Goal: Check status

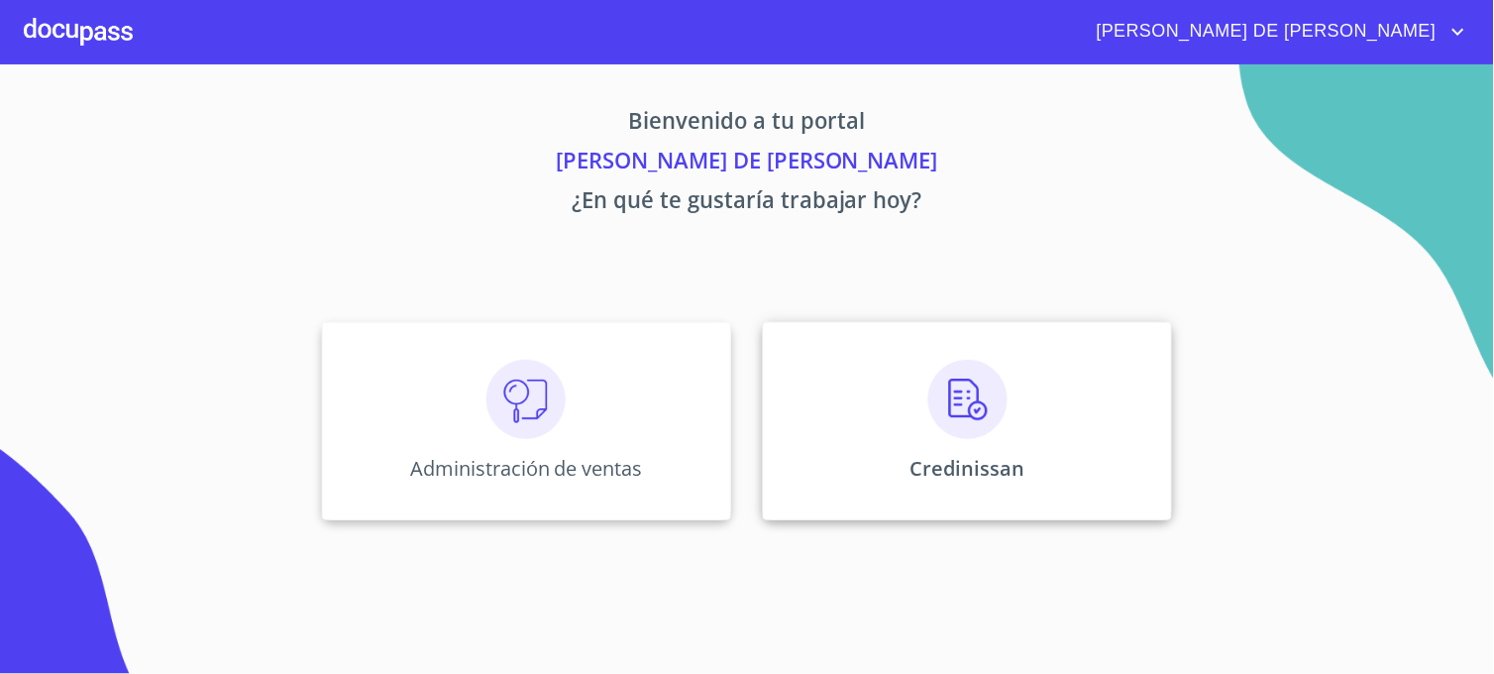
click at [823, 446] on div "Credinissan" at bounding box center [967, 421] width 409 height 198
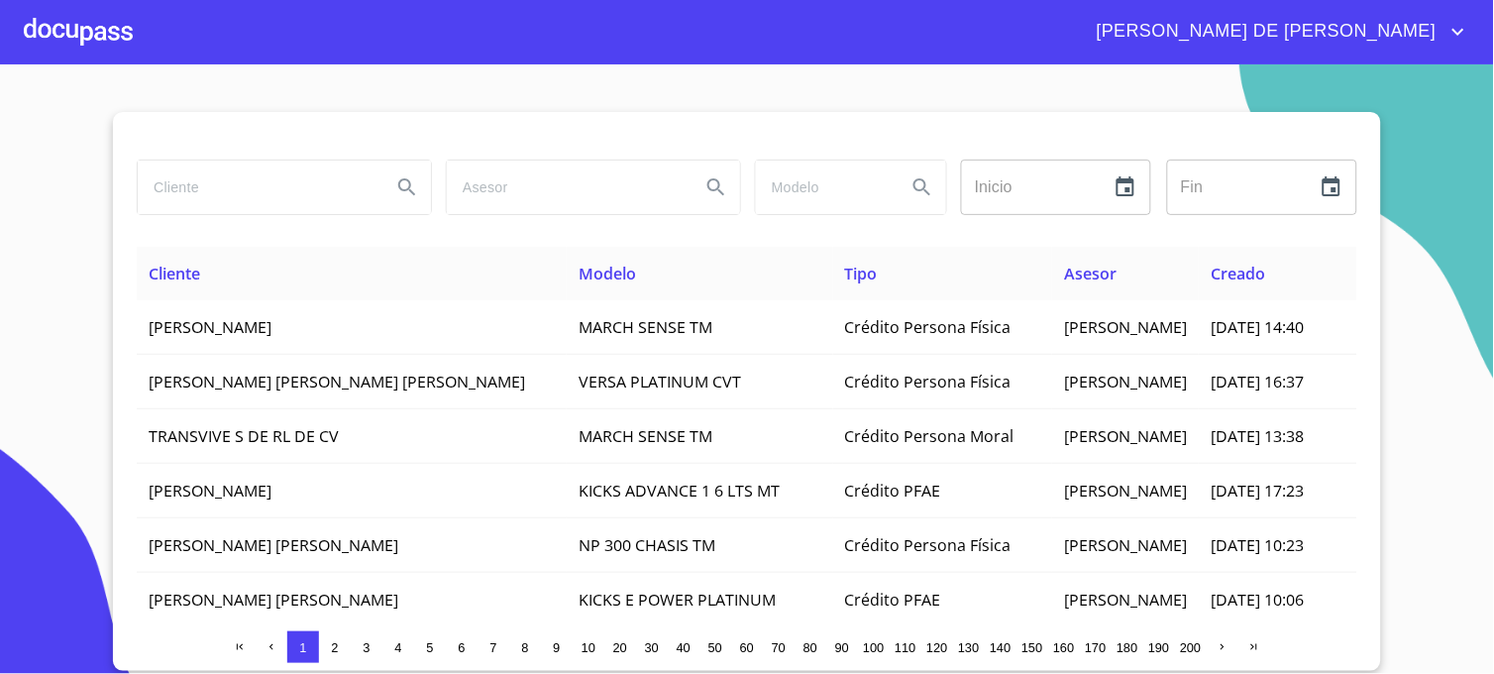
click at [268, 188] on input "search" at bounding box center [257, 186] width 238 height 53
type input "[PERSON_NAME]"
click at [398, 193] on icon "Search" at bounding box center [407, 187] width 24 height 24
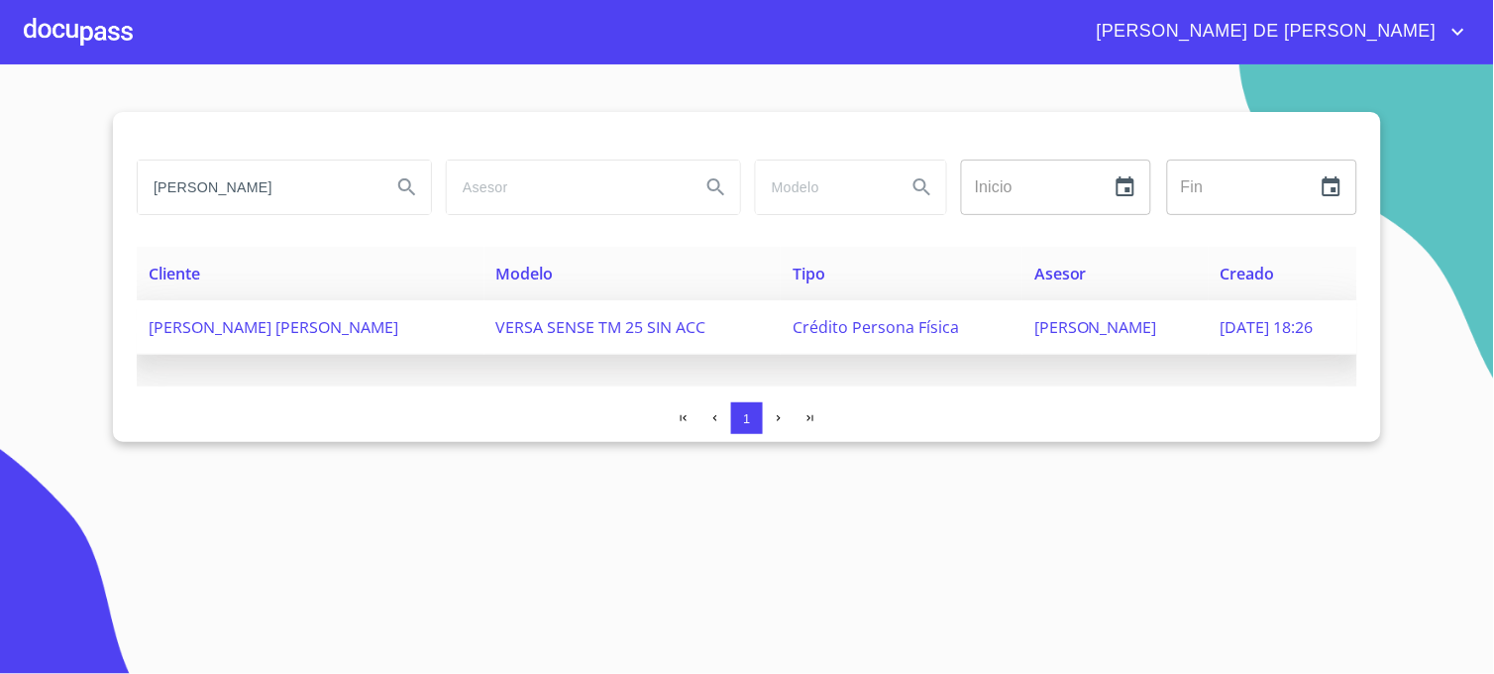
click at [1042, 322] on span "[PERSON_NAME]" at bounding box center [1095, 327] width 123 height 22
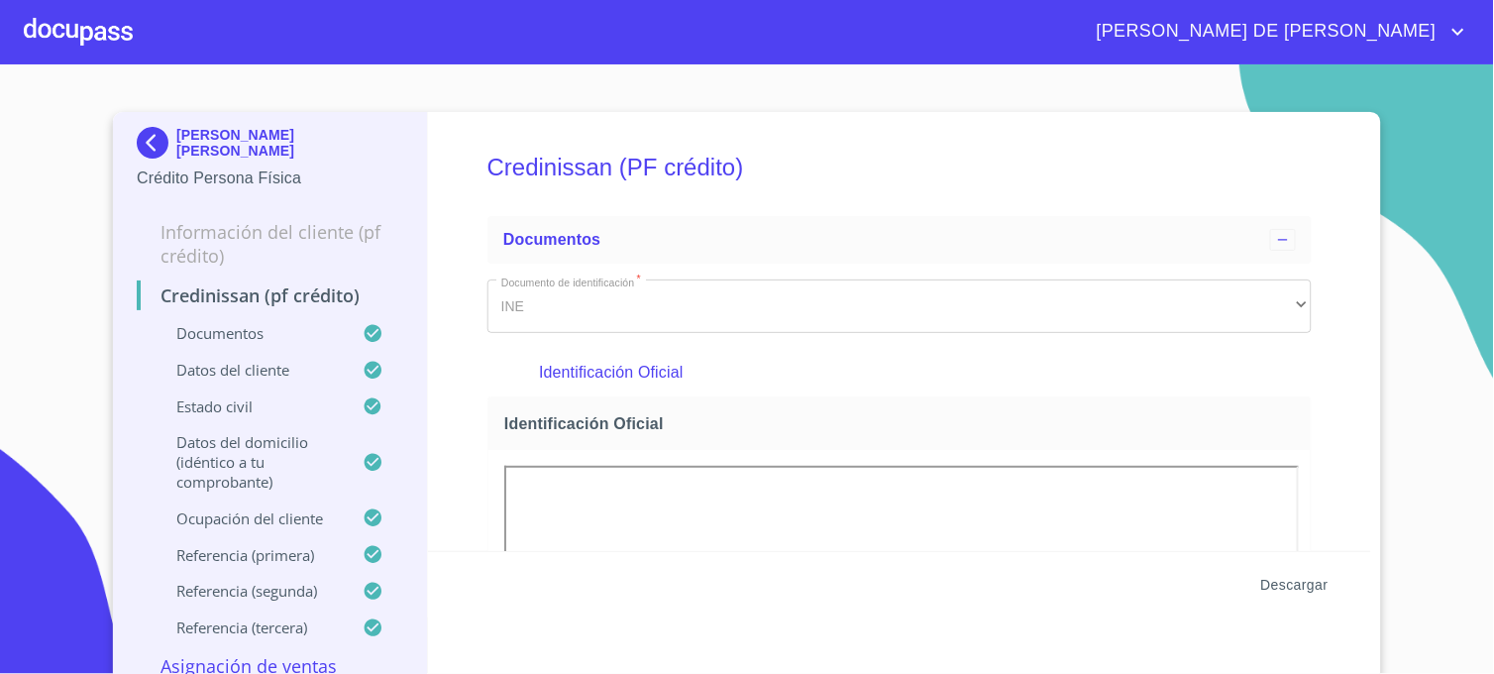
click at [1299, 582] on span "Descargar" at bounding box center [1294, 585] width 67 height 25
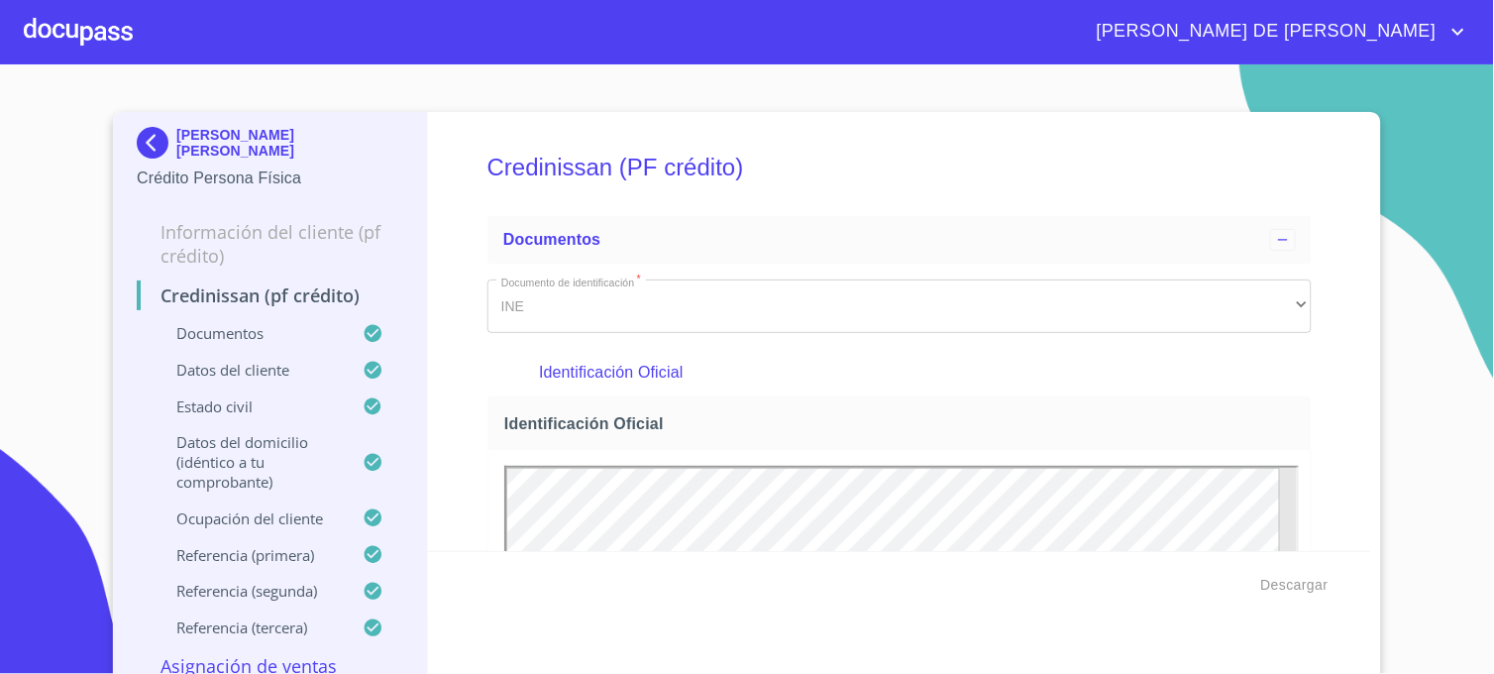
drag, startPoint x: 1379, startPoint y: 423, endPoint x: 1176, endPoint y: 591, distance: 263.8
click at [1379, 423] on section "[PERSON_NAME] [PERSON_NAME] Crédito Persona Física Información del cliente (PF …" at bounding box center [747, 368] width 1494 height 609
